Goal: Information Seeking & Learning: Learn about a topic

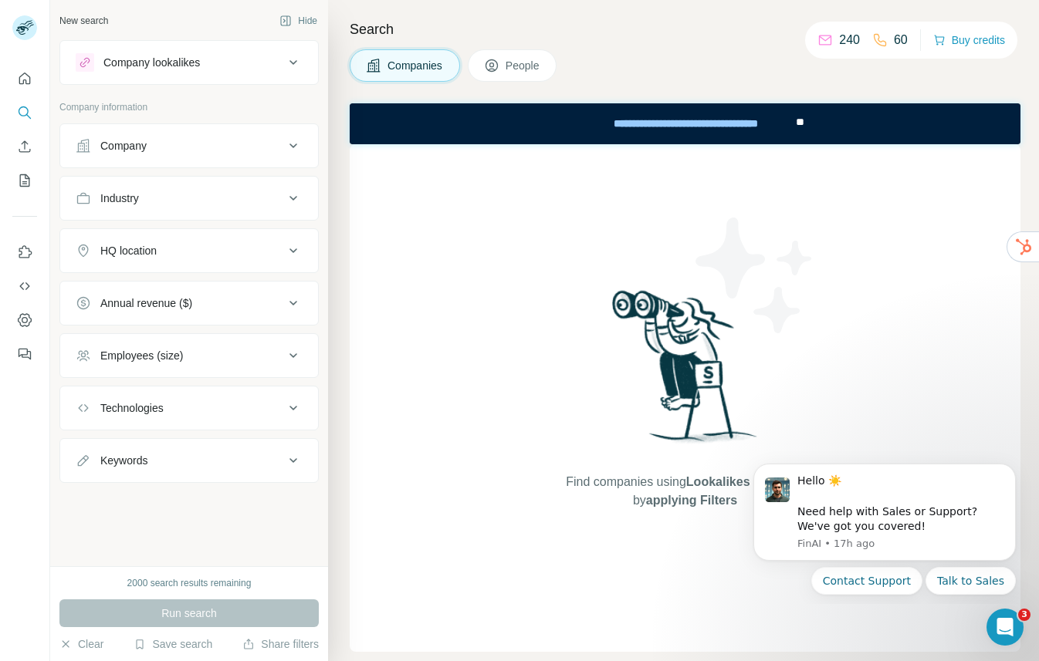
click at [171, 140] on div "Company" at bounding box center [180, 145] width 208 height 15
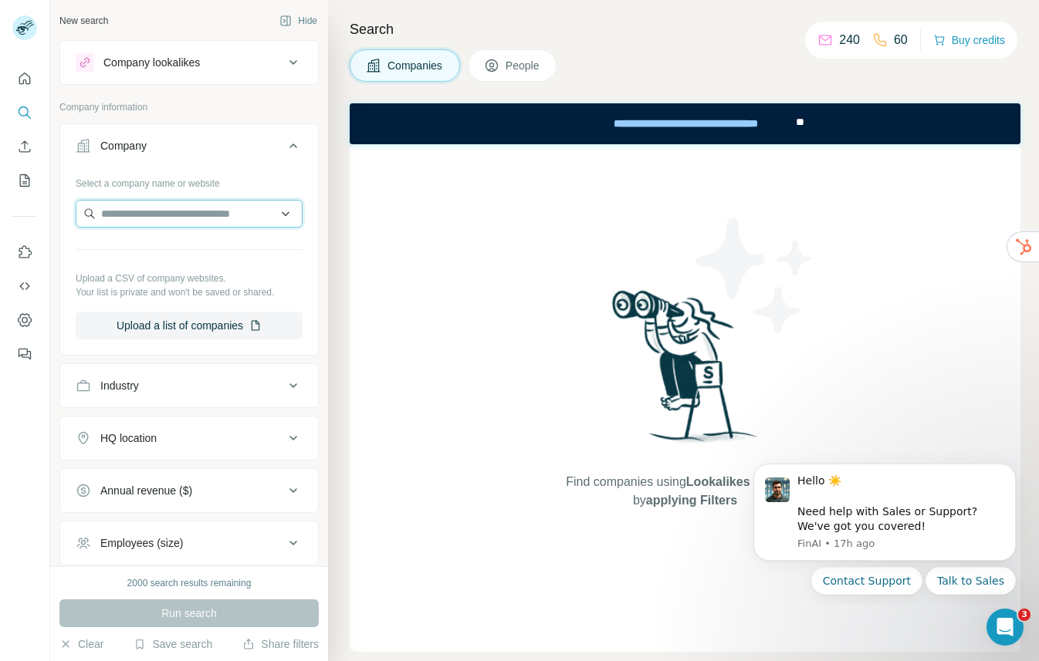
click at [173, 212] on input "text" at bounding box center [189, 214] width 227 height 28
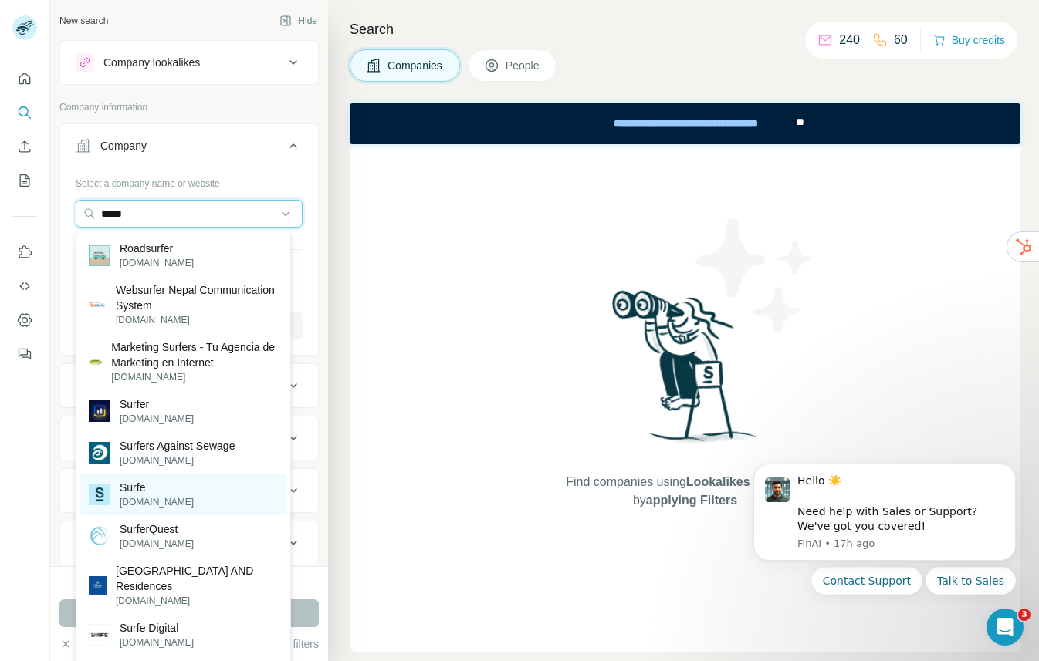
type input "*****"
click at [186, 492] on div "Surfe [DOMAIN_NAME]" at bounding box center [183, 495] width 208 height 42
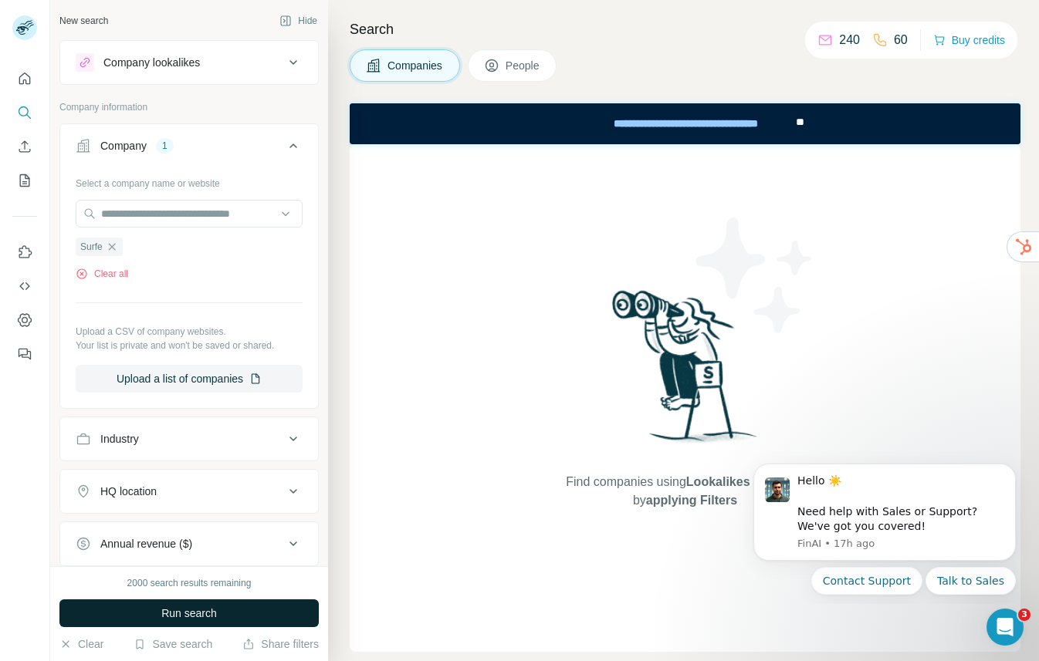
click at [198, 613] on span "Run search" at bounding box center [189, 613] width 56 height 15
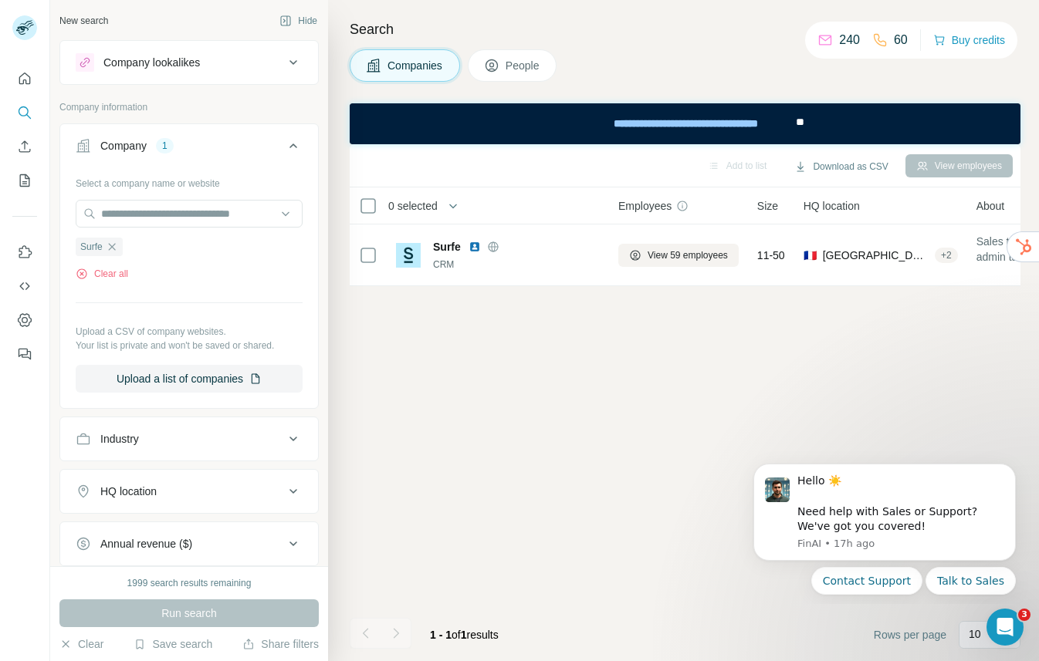
click at [515, 68] on span "People" at bounding box center [522, 65] width 35 height 15
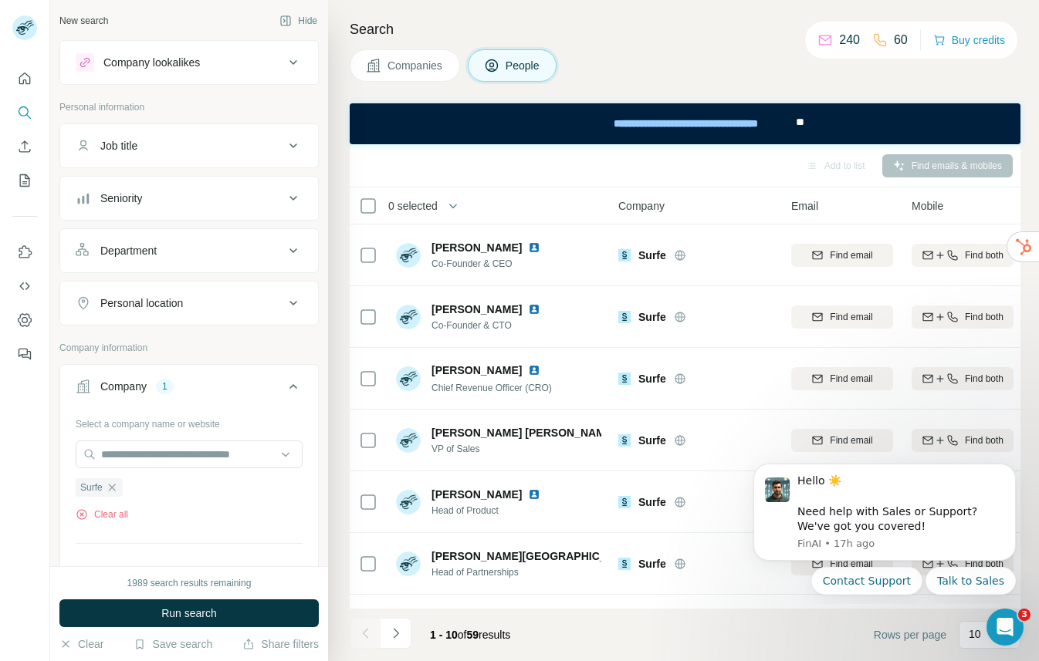
click at [417, 68] on span "Companies" at bounding box center [415, 65] width 56 height 15
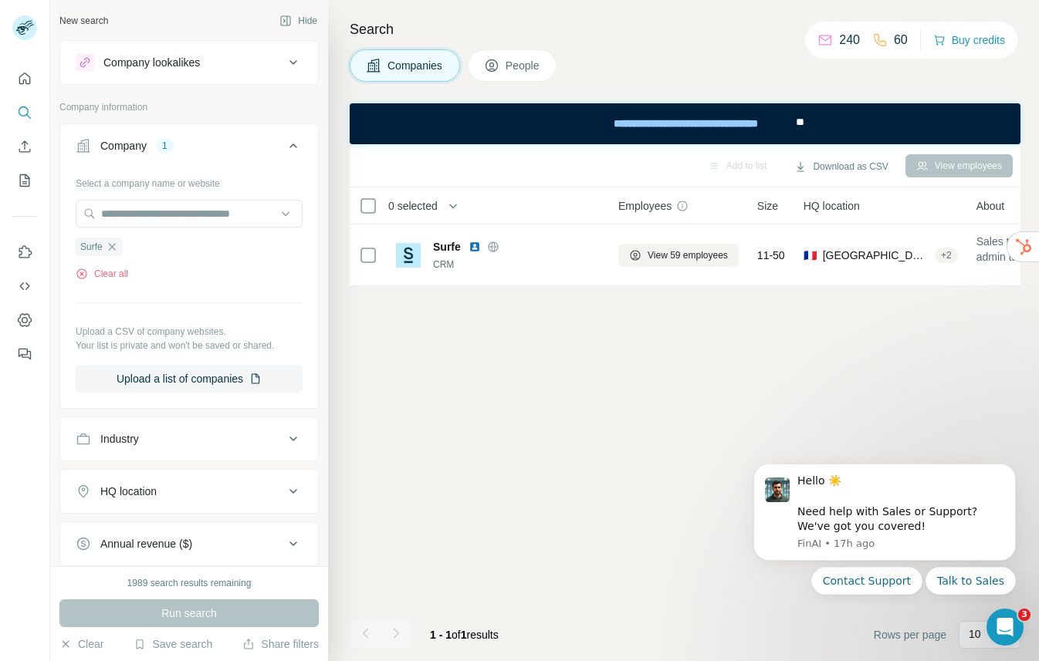
click at [525, 74] on button "People" at bounding box center [513, 65] width 90 height 32
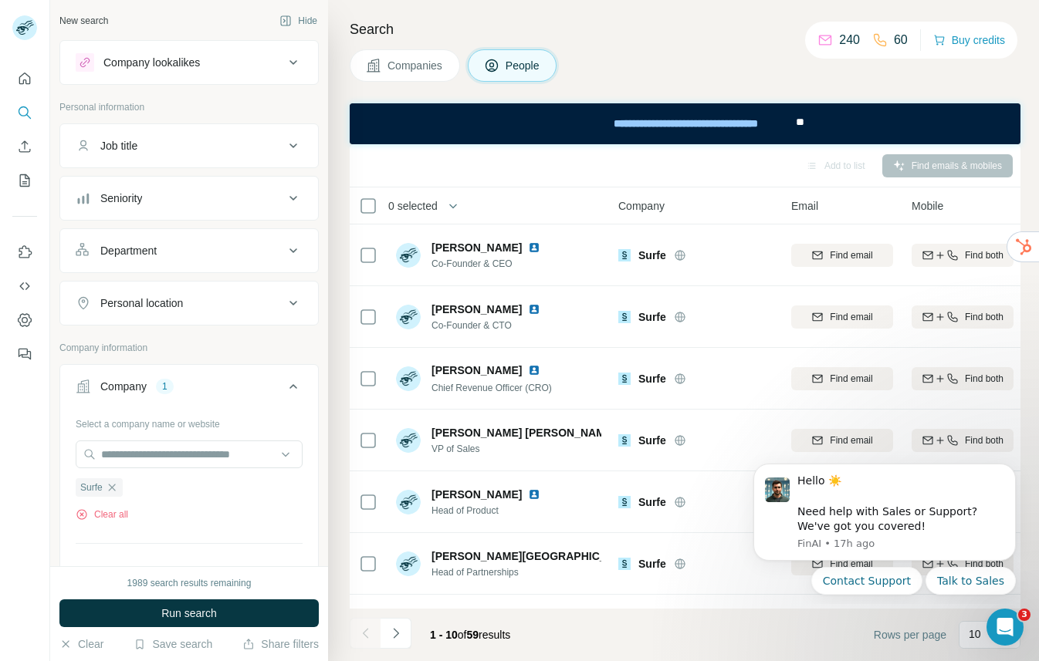
click at [424, 52] on button "Companies" at bounding box center [405, 65] width 110 height 32
